Goal: Task Accomplishment & Management: Manage account settings

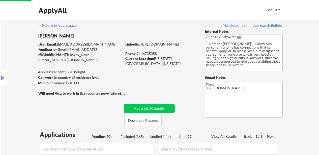
select select ""pending""
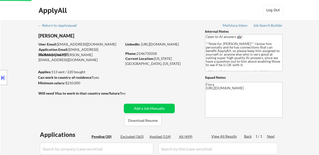
select select ""pending""
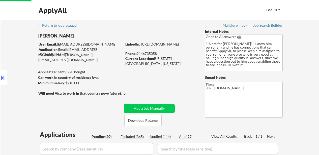
select select ""pending""
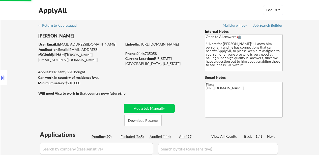
select select ""pending""
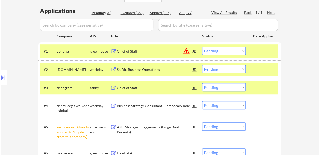
scroll to position [151, 0]
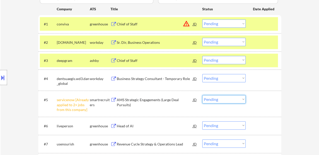
click at [228, 99] on select "Choose an option... Pending Applied Excluded (Questions) Excluded (Expired) Exc…" at bounding box center [223, 99] width 43 height 8
click at [202, 95] on select "Choose an option... Pending Applied Excluded (Questions) Excluded (Expired) Exc…" at bounding box center [223, 99] width 43 height 8
select select ""pending""
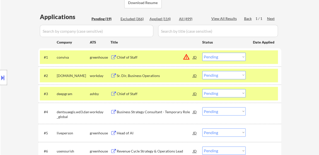
scroll to position [101, 0]
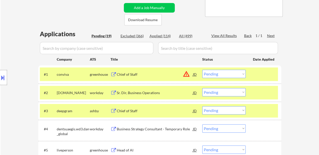
click at [137, 93] on div "Sr. Dir, Business Operations" at bounding box center [155, 93] width 76 height 5
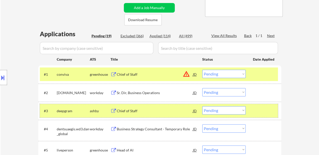
click at [275, 110] on div at bounding box center [264, 111] width 22 height 9
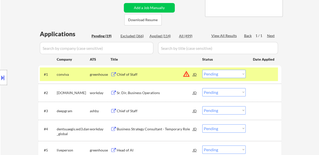
click at [153, 112] on div "Chief of Staff" at bounding box center [155, 111] width 76 height 5
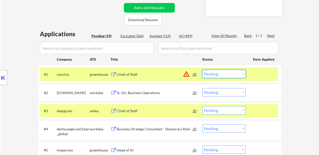
click at [232, 74] on select "Choose an option... Pending Applied Excluded (Questions) Excluded (Expired) Exc…" at bounding box center [223, 74] width 43 height 8
click at [202, 70] on select "Choose an option... Pending Applied Excluded (Questions) Excluded (Expired) Exc…" at bounding box center [223, 74] width 43 height 8
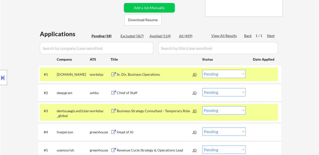
click at [128, 76] on div "Sr. Dir, Business Operations" at bounding box center [155, 74] width 76 height 5
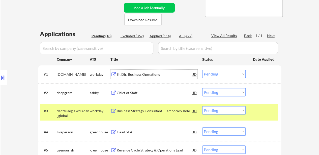
click at [229, 73] on select "Choose an option... Pending Applied Excluded (Questions) Excluded (Expired) Exc…" at bounding box center [223, 74] width 43 height 8
click at [202, 70] on select "Choose an option... Pending Applied Excluded (Questions) Excluded (Expired) Exc…" at bounding box center [223, 74] width 43 height 8
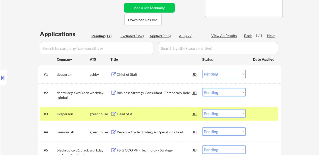
click at [219, 72] on select "Choose an option... Pending Applied Excluded (Questions) Excluded (Expired) Exc…" at bounding box center [223, 74] width 43 height 8
click at [202, 70] on select "Choose an option... Pending Applied Excluded (Questions) Excluded (Expired) Exc…" at bounding box center [223, 74] width 43 height 8
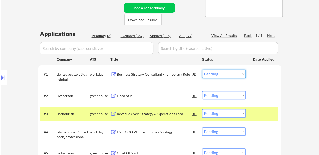
click at [223, 71] on select "Choose an option... Pending Applied Excluded (Questions) Excluded (Expired) Exc…" at bounding box center [223, 74] width 43 height 8
click at [202, 70] on select "Choose an option... Pending Applied Excluded (Questions) Excluded (Expired) Exc…" at bounding box center [223, 74] width 43 height 8
click at [127, 96] on div "Head of AI" at bounding box center [155, 96] width 76 height 5
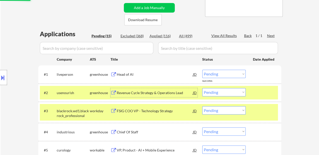
click at [163, 93] on div "Revenue Cycle Strategy & Operations Lead" at bounding box center [155, 93] width 76 height 5
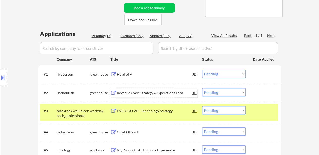
click at [219, 75] on select "Choose an option... Pending Applied Excluded (Questions) Excluded (Expired) Exc…" at bounding box center [223, 74] width 43 height 8
click at [202, 70] on select "Choose an option... Pending Applied Excluded (Questions) Excluded (Expired) Exc…" at bounding box center [223, 74] width 43 height 8
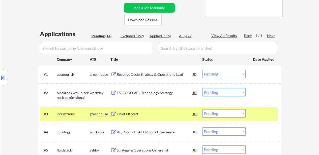
click at [214, 83] on div "#1 usenourish greenhouse Revenue Cycle Strategy & Operations Lead JD warning_am…" at bounding box center [159, 75] width 243 height 18
click at [218, 74] on select "Choose an option... Pending Applied Excluded (Questions) Excluded (Expired) Exc…" at bounding box center [223, 74] width 43 height 8
click at [202, 70] on select "Choose an option... Pending Applied Excluded (Questions) Excluded (Expired) Exc…" at bounding box center [223, 74] width 43 height 8
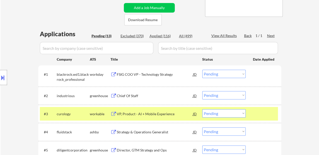
click at [156, 75] on div "FSIG COO VP - Technology Strategy" at bounding box center [155, 74] width 76 height 5
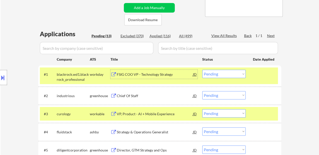
click at [107, 95] on div "greenhouse" at bounding box center [100, 96] width 21 height 5
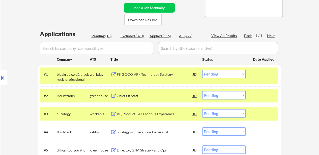
click at [125, 97] on div "Chief Of Staff" at bounding box center [155, 96] width 76 height 5
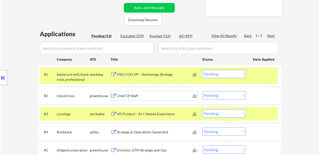
click at [151, 118] on div "VP, Product - AI + Mobile Experience" at bounding box center [155, 114] width 76 height 9
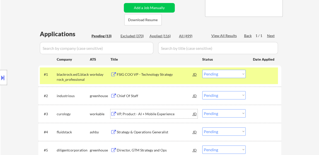
click at [236, 73] on select "Choose an option... Pending Applied Excluded (Questions) Excluded (Expired) Exc…" at bounding box center [223, 74] width 43 height 8
click at [202, 70] on select "Choose an option... Pending Applied Excluded (Questions) Excluded (Expired) Exc…" at bounding box center [223, 74] width 43 height 8
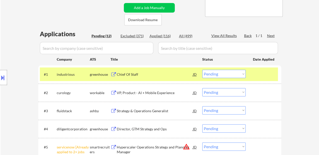
click at [214, 77] on select "Choose an option... Pending Applied Excluded (Questions) Excluded (Expired) Exc…" at bounding box center [223, 74] width 43 height 8
click at [202, 70] on select "Choose an option... Pending Applied Excluded (Questions) Excluded (Expired) Exc…" at bounding box center [223, 74] width 43 height 8
select select ""pending""
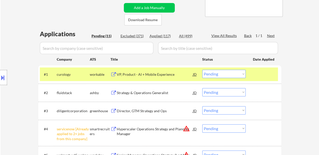
click at [210, 130] on select "Choose an option... Pending Applied Excluded (Questions) Excluded (Expired) Exc…" at bounding box center [223, 129] width 43 height 8
click at [202, 125] on select "Choose an option... Pending Applied Excluded (Questions) Excluded (Expired) Exc…" at bounding box center [223, 129] width 43 height 8
select select ""pending""
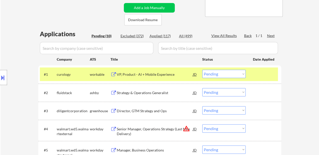
click at [149, 92] on div "Strategy & Operations Generalist" at bounding box center [155, 93] width 76 height 5
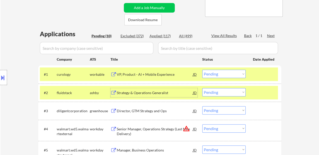
click at [215, 73] on select "Choose an option... Pending Applied Excluded (Questions) Excluded (Expired) Exc…" at bounding box center [223, 74] width 43 height 8
click at [202, 70] on select "Choose an option... Pending Applied Excluded (Questions) Excluded (Expired) Exc…" at bounding box center [223, 74] width 43 height 8
select select ""pending""
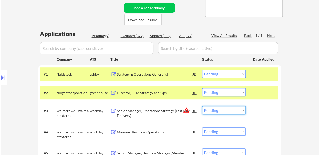
click at [215, 111] on select "Choose an option... Pending Applied Excluded (Questions) Excluded (Expired) Exc…" at bounding box center [223, 111] width 43 height 8
click at [202, 107] on select "Choose an option... Pending Applied Excluded (Questions) Excluded (Expired) Exc…" at bounding box center [223, 111] width 43 height 8
select select ""pending""
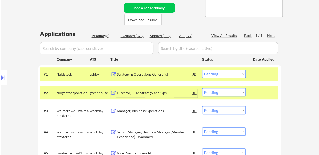
click at [143, 91] on div "Director, GTM Strategy and Ops" at bounding box center [155, 93] width 76 height 5
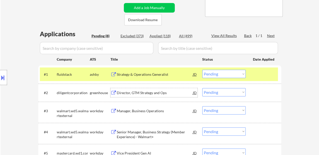
click at [213, 76] on select "Choose an option... Pending Applied Excluded (Questions) Excluded (Expired) Exc…" at bounding box center [223, 74] width 43 height 8
click at [202, 70] on select "Choose an option... Pending Applied Excluded (Questions) Excluded (Expired) Exc…" at bounding box center [223, 74] width 43 height 8
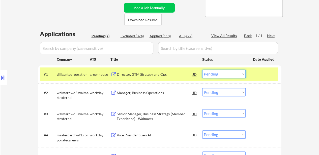
click at [217, 76] on select "Choose an option... Pending Applied Excluded (Questions) Excluded (Expired) Exc…" at bounding box center [223, 74] width 43 height 8
click at [202, 70] on select "Choose an option... Pending Applied Excluded (Questions) Excluded (Expired) Exc…" at bounding box center [223, 74] width 43 height 8
select select ""pending""
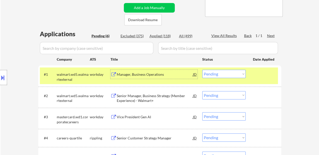
click at [152, 79] on div "Manager, Business Operations" at bounding box center [155, 74] width 76 height 9
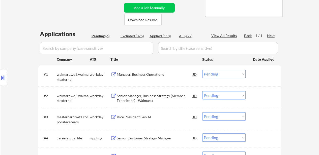
click at [155, 89] on div "#2 walmart.wd5.walmartexternal workday Senior Manager, Business Strategy (Membe…" at bounding box center [159, 97] width 243 height 21
click at [129, 101] on div "Senior Manager, Business Strategy (Member Experience) - Walmart+" at bounding box center [155, 99] width 76 height 10
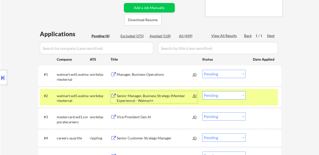
click at [130, 118] on div "Vice President Gen AI" at bounding box center [155, 117] width 76 height 5
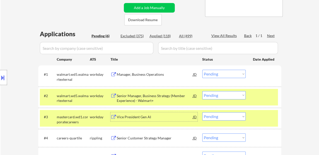
click at [209, 119] on select "Choose an option... Pending Applied Excluded (Questions) Excluded (Expired) Exc…" at bounding box center [223, 117] width 43 height 8
click at [202, 113] on select "Choose an option... Pending Applied Excluded (Questions) Excluded (Expired) Exc…" at bounding box center [223, 117] width 43 height 8
select select ""pending""
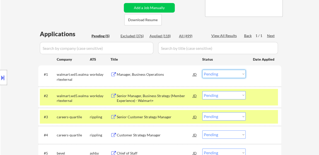
click at [216, 76] on select "Choose an option... Pending Applied Excluded (Questions) Excluded (Expired) Exc…" at bounding box center [223, 74] width 43 height 8
click at [202, 70] on select "Choose an option... Pending Applied Excluded (Questions) Excluded (Expired) Exc…" at bounding box center [223, 74] width 43 height 8
select select ""pending""
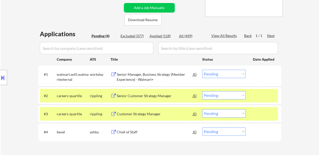
click at [149, 96] on div "Senior Customer Strategy Manager" at bounding box center [155, 96] width 76 height 5
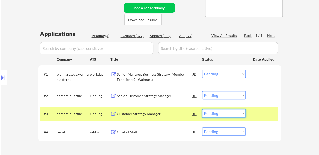
click at [231, 114] on select "Choose an option... Pending Applied Excluded (Questions) Excluded (Expired) Exc…" at bounding box center [223, 114] width 43 height 8
click at [202, 110] on select "Choose an option... Pending Applied Excluded (Questions) Excluded (Expired) Exc…" at bounding box center [223, 114] width 43 height 8
select select ""pending""
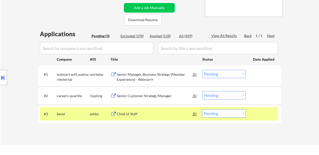
click at [128, 120] on div "#3 bevel [PERSON_NAME] Chief of Staff JD warning_amber Choose an option... Pend…" at bounding box center [159, 114] width 238 height 14
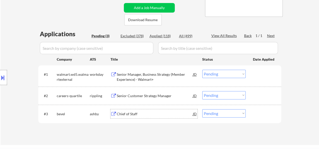
click at [127, 115] on div "Chief of Staff" at bounding box center [155, 114] width 76 height 5
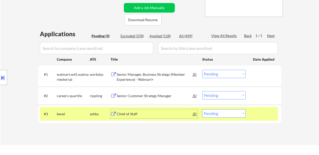
click at [211, 74] on select "Choose an option... Pending Applied Excluded (Questions) Excluded (Expired) Exc…" at bounding box center [223, 74] width 43 height 8
click at [202, 70] on select "Choose an option... Pending Applied Excluded (Questions) Excluded (Expired) Exc…" at bounding box center [223, 74] width 43 height 8
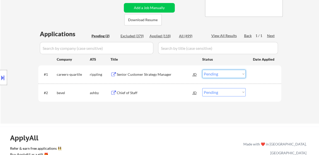
click at [231, 74] on select "Choose an option... Pending Applied Excluded (Questions) Excluded (Expired) Exc…" at bounding box center [223, 74] width 43 height 8
click at [202, 70] on select "Choose an option... Pending Applied Excluded (Questions) Excluded (Expired) Exc…" at bounding box center [223, 74] width 43 height 8
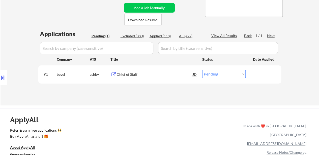
click at [224, 72] on select "Choose an option... Pending Applied Excluded (Questions) Excluded (Expired) Exc…" at bounding box center [223, 74] width 43 height 8
select select ""excluded__bad_match_""
click at [202, 70] on select "Choose an option... Pending Applied Excluded (Questions) Excluded (Expired) Exc…" at bounding box center [223, 74] width 43 height 8
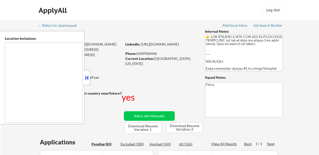
select select ""pending""
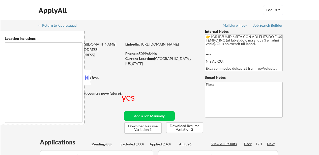
select select ""pending""
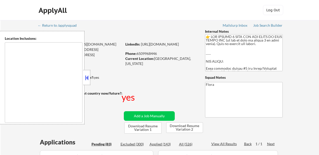
select select ""pending""
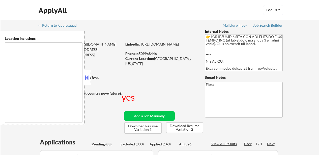
select select ""pending""
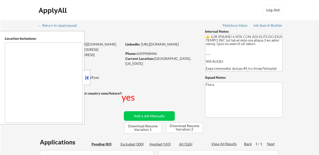
select select ""pending""
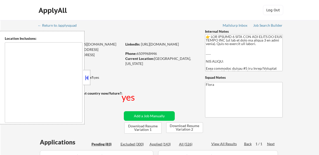
select select ""pending""
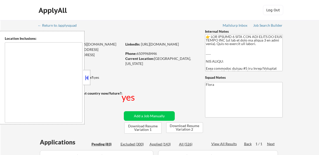
select select ""pending""
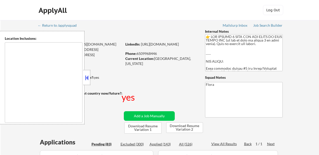
select select ""pending""
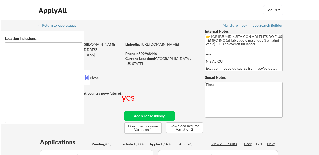
select select ""pending""
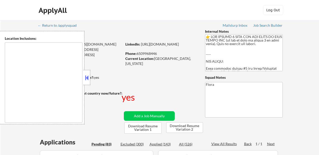
select select ""pending""
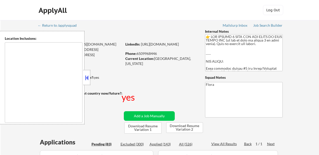
select select ""pending""
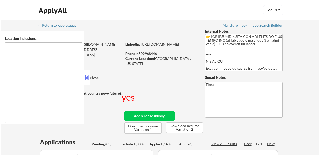
select select ""pending""
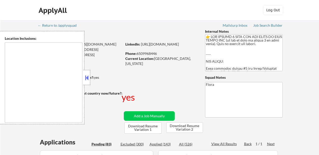
select select ""pending""
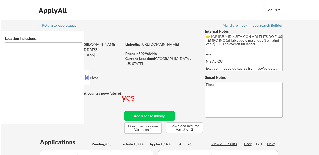
select select ""pending""
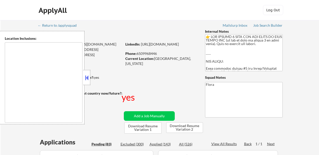
select select ""pending""
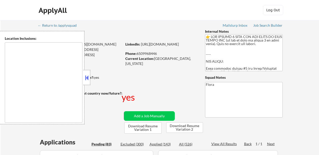
select select ""pending""
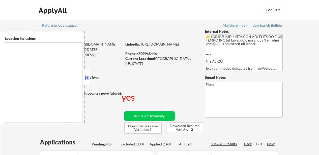
select select ""pending""
click at [84, 77] on div at bounding box center [86, 77] width 7 height 15
